Goal: Check status: Check status

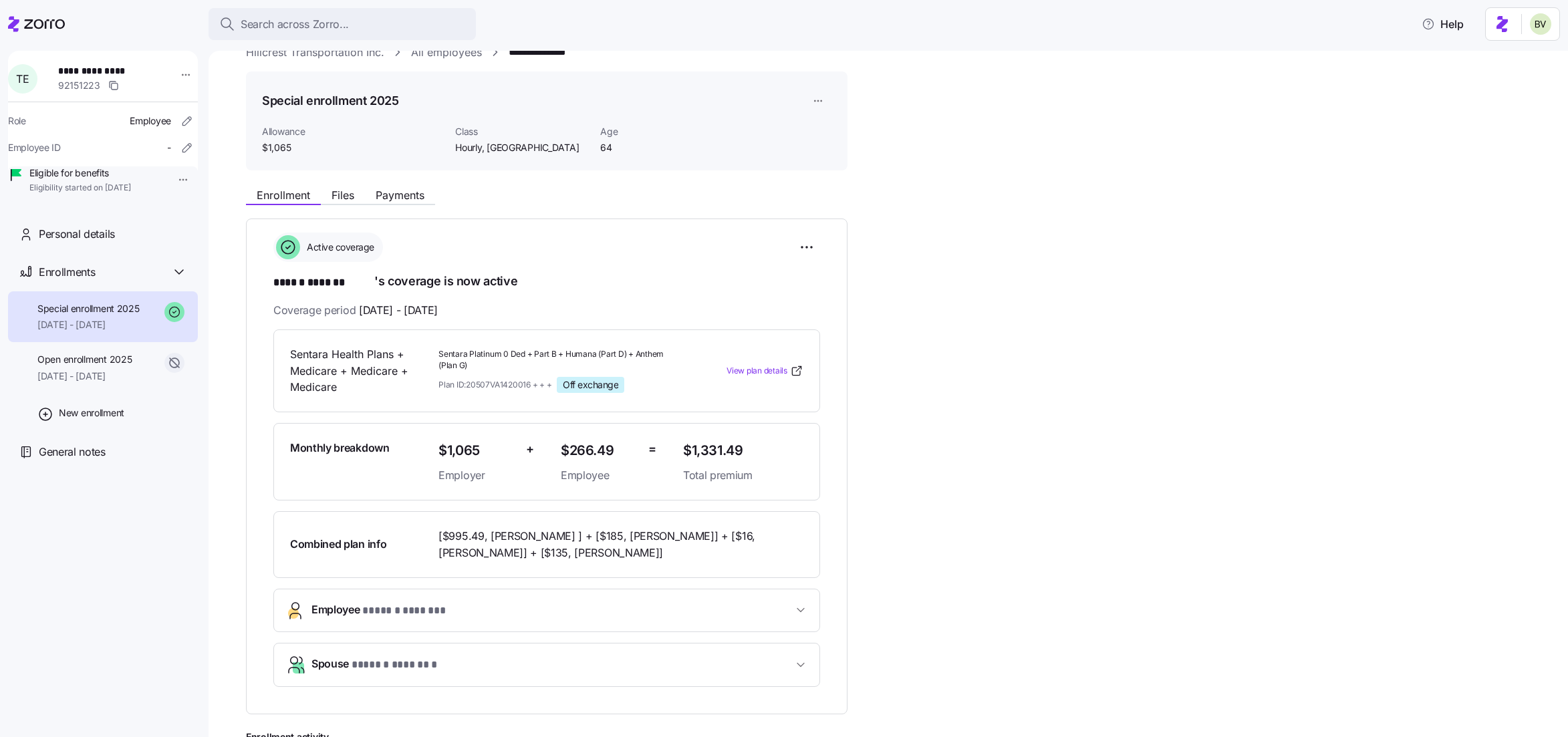
scroll to position [51, 0]
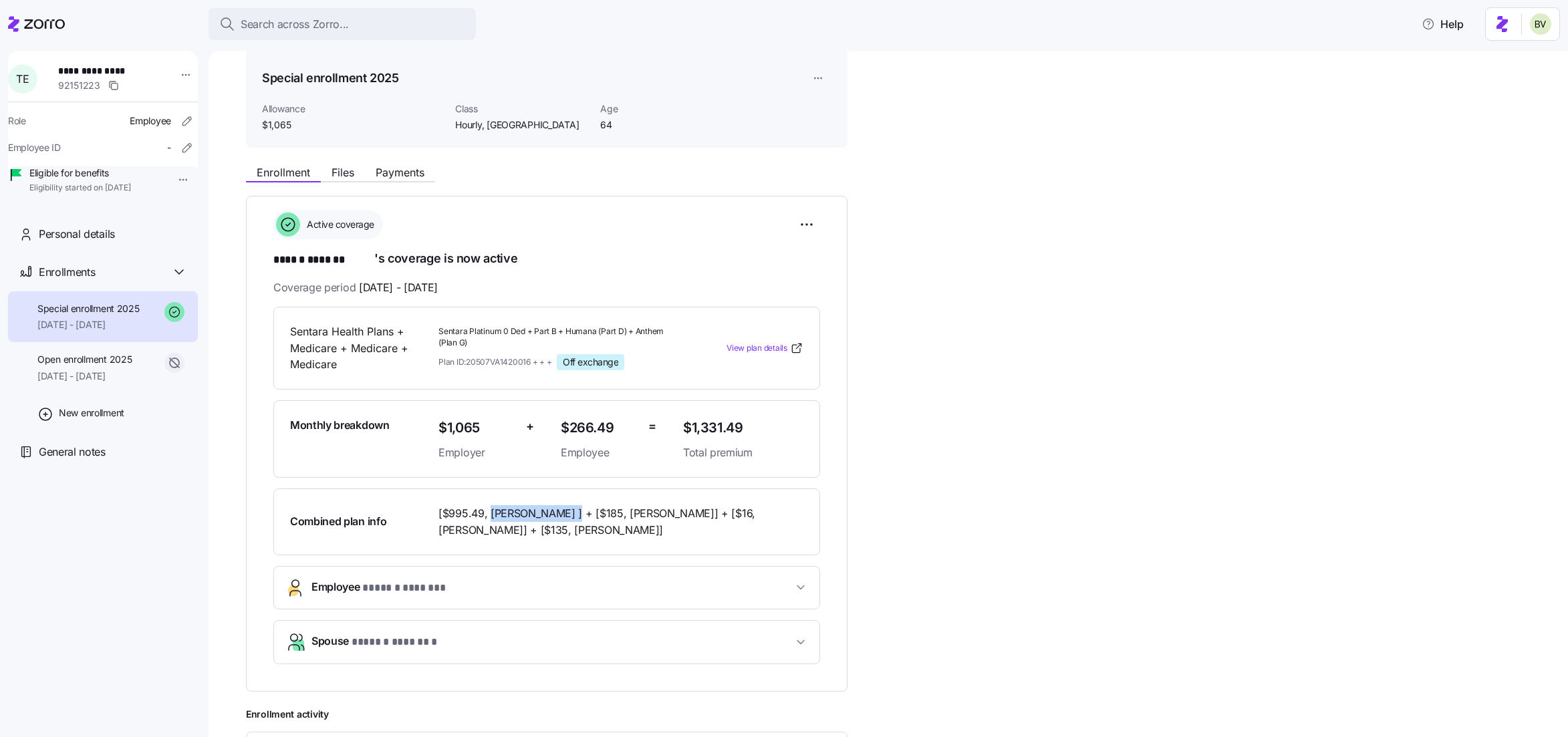
drag, startPoint x: 565, startPoint y: 512, endPoint x: 490, endPoint y: 511, distance: 75.0
click at [490, 511] on span "[$995.49, [PERSON_NAME] ] + [$185, [PERSON_NAME]] + [$16, [PERSON_NAME]] + [$13…" at bounding box center [608, 521] width 339 height 33
copy span "[PERSON_NAME]"
